Goal: Task Accomplishment & Management: Complete application form

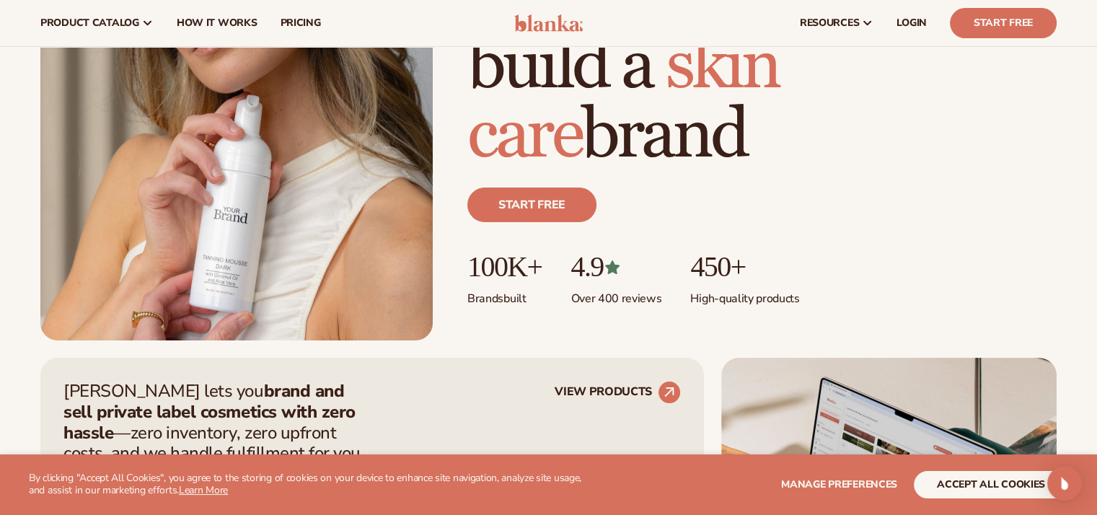
scroll to position [106, 0]
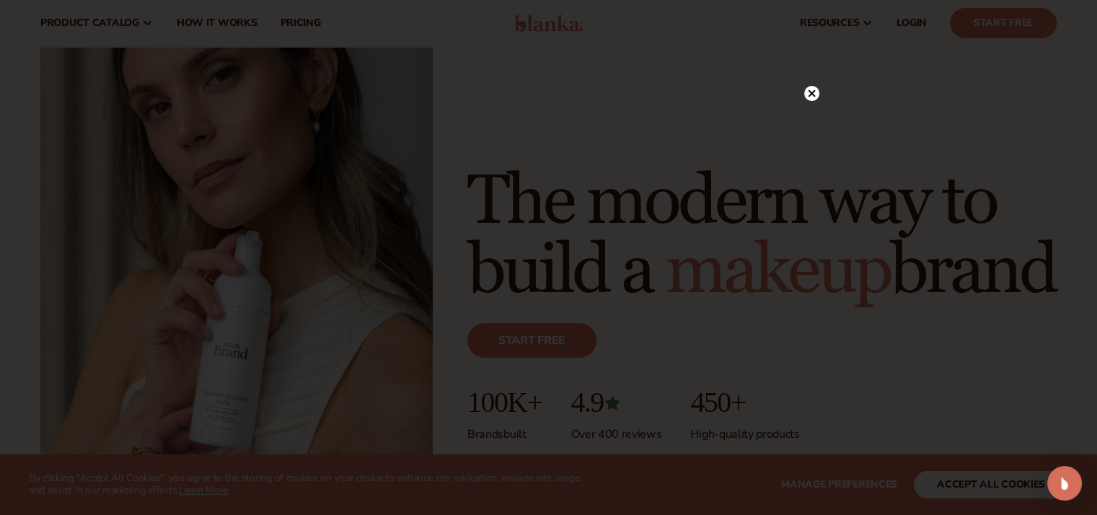
click at [811, 92] on icon at bounding box center [811, 92] width 7 height 7
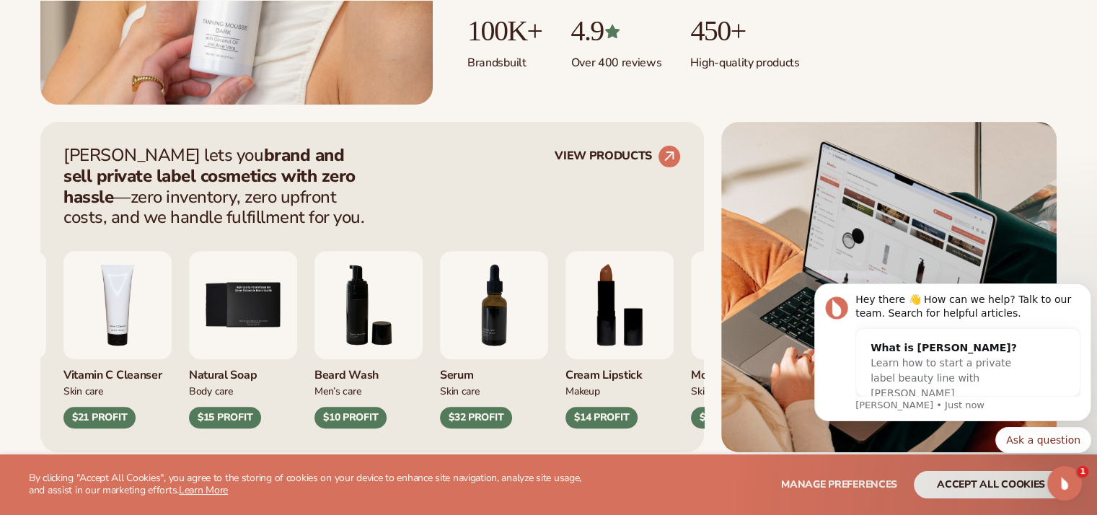
scroll to position [0, 0]
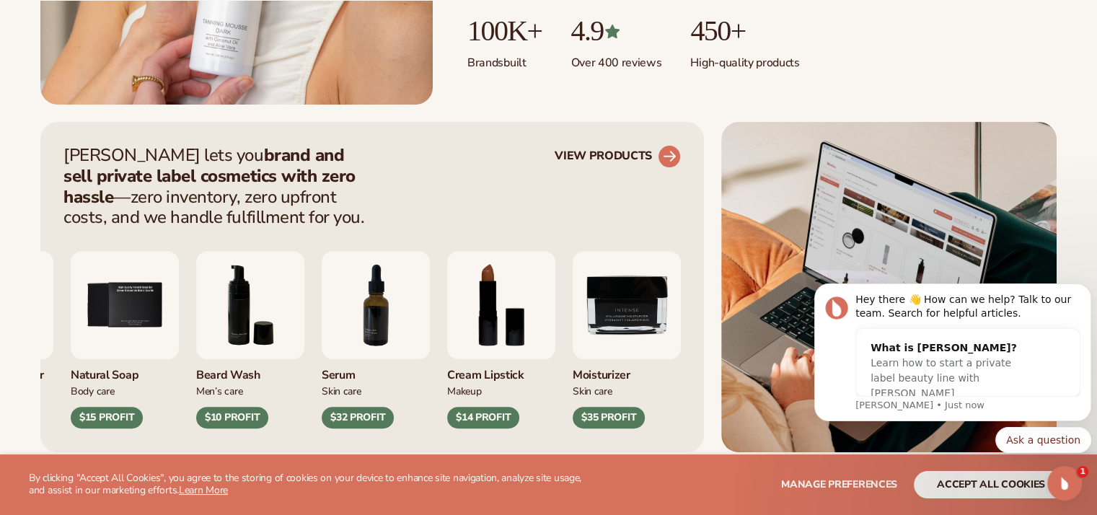
click at [666, 159] on circle at bounding box center [669, 157] width 32 height 32
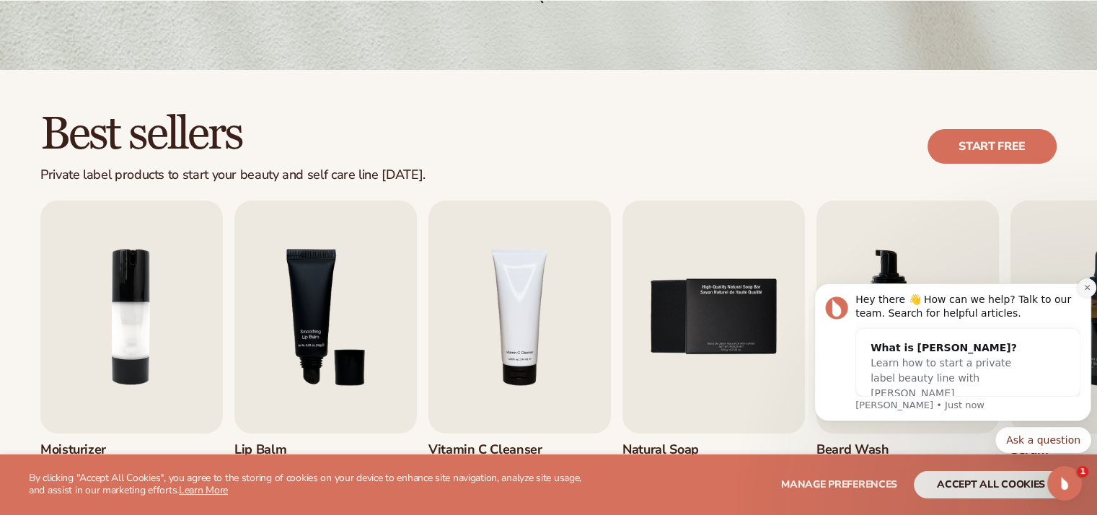
click at [1087, 286] on icon "Dismiss notification" at bounding box center [1087, 287] width 8 height 8
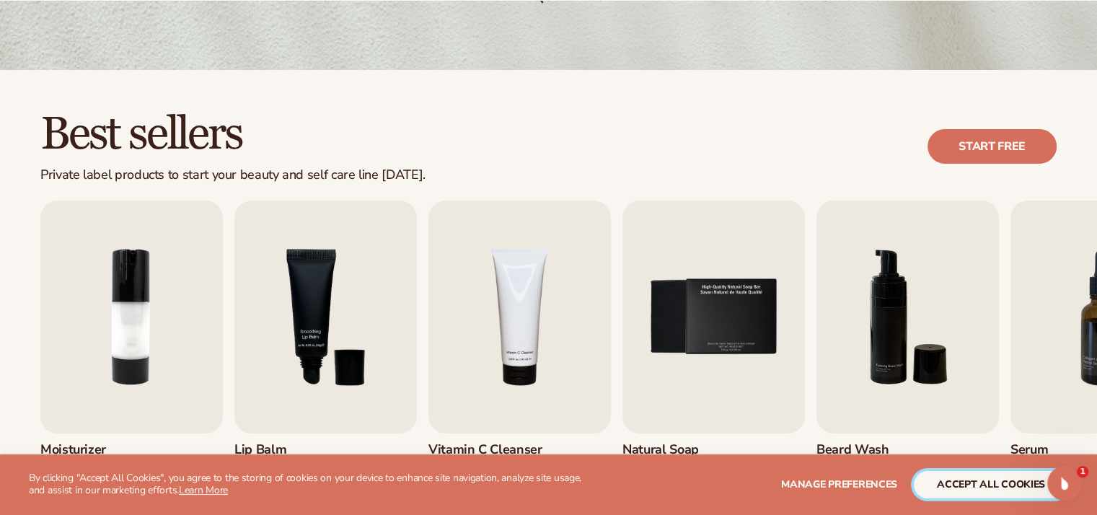
click at [974, 487] on button "accept all cookies" at bounding box center [991, 484] width 154 height 27
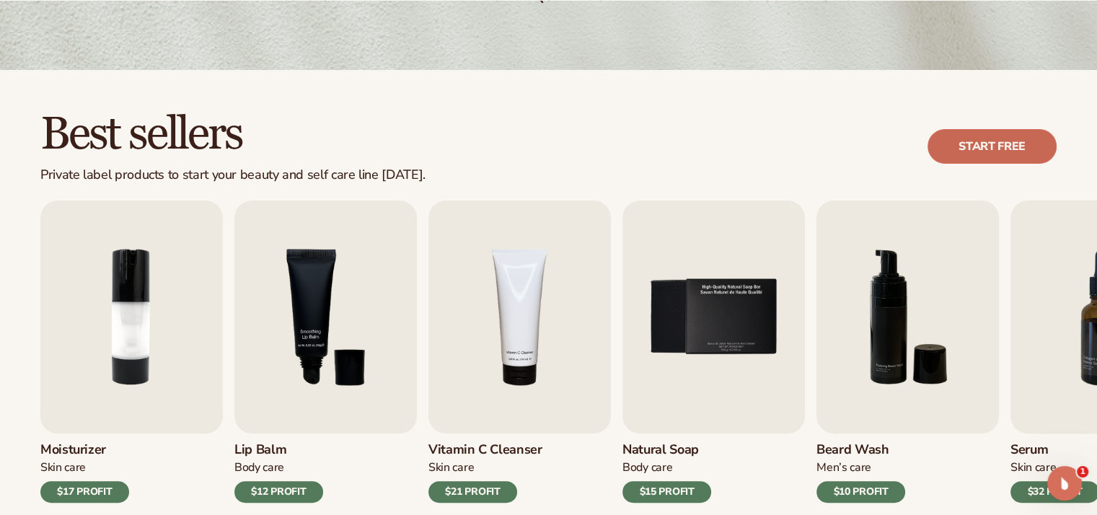
click at [984, 145] on link "Start free" at bounding box center [991, 146] width 129 height 35
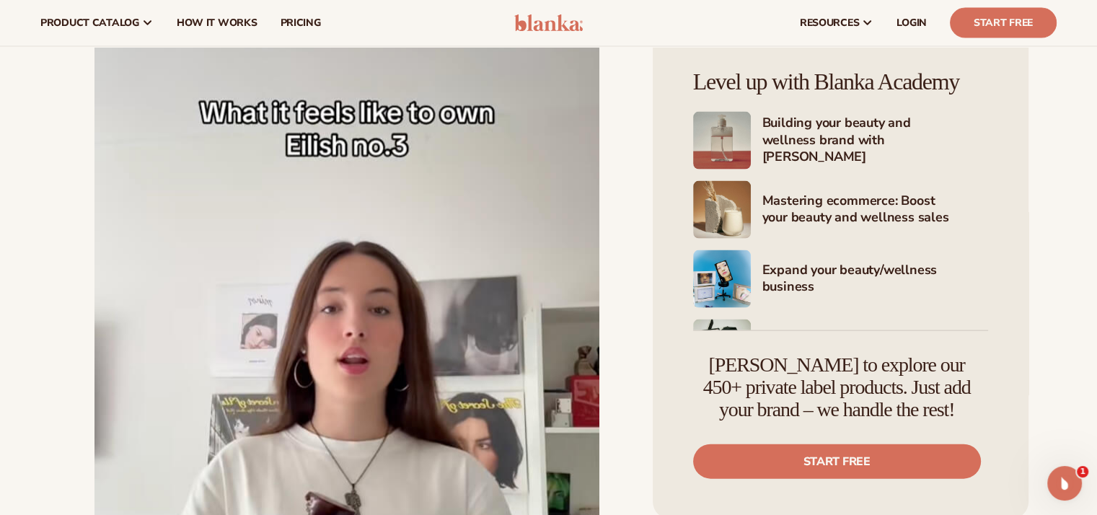
scroll to position [2991, 0]
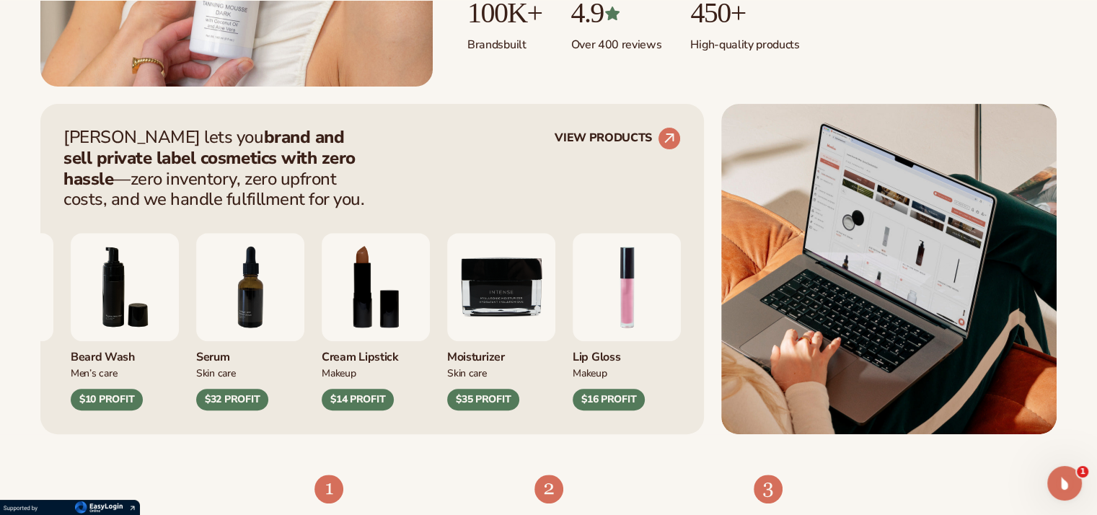
scroll to position [502, 0]
